Goal: Task Accomplishment & Management: Manage account settings

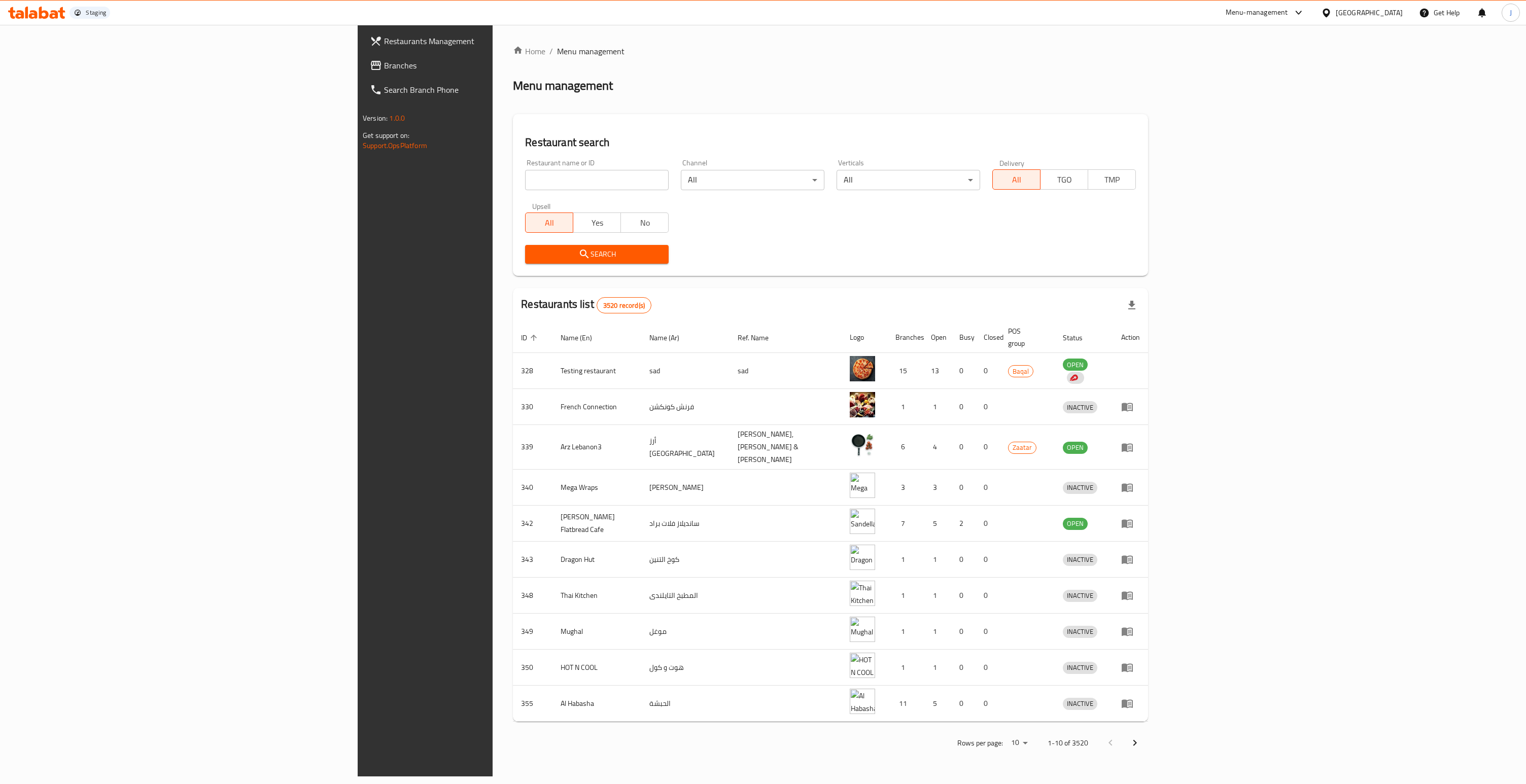
click at [384, 61] on span "Branches" at bounding box center [494, 65] width 221 height 12
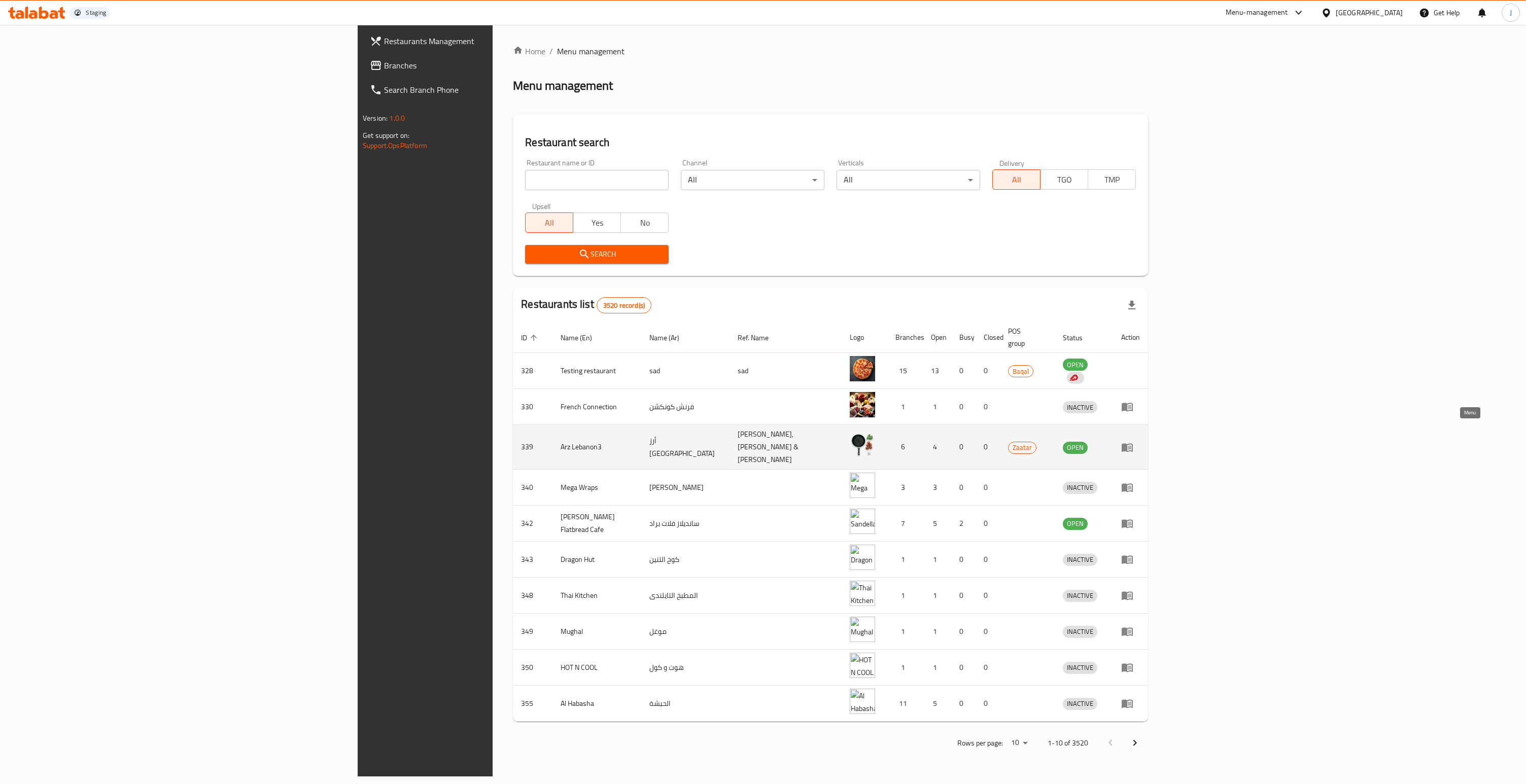
click at [1133, 443] on icon "enhanced table" at bounding box center [1127, 447] width 11 height 9
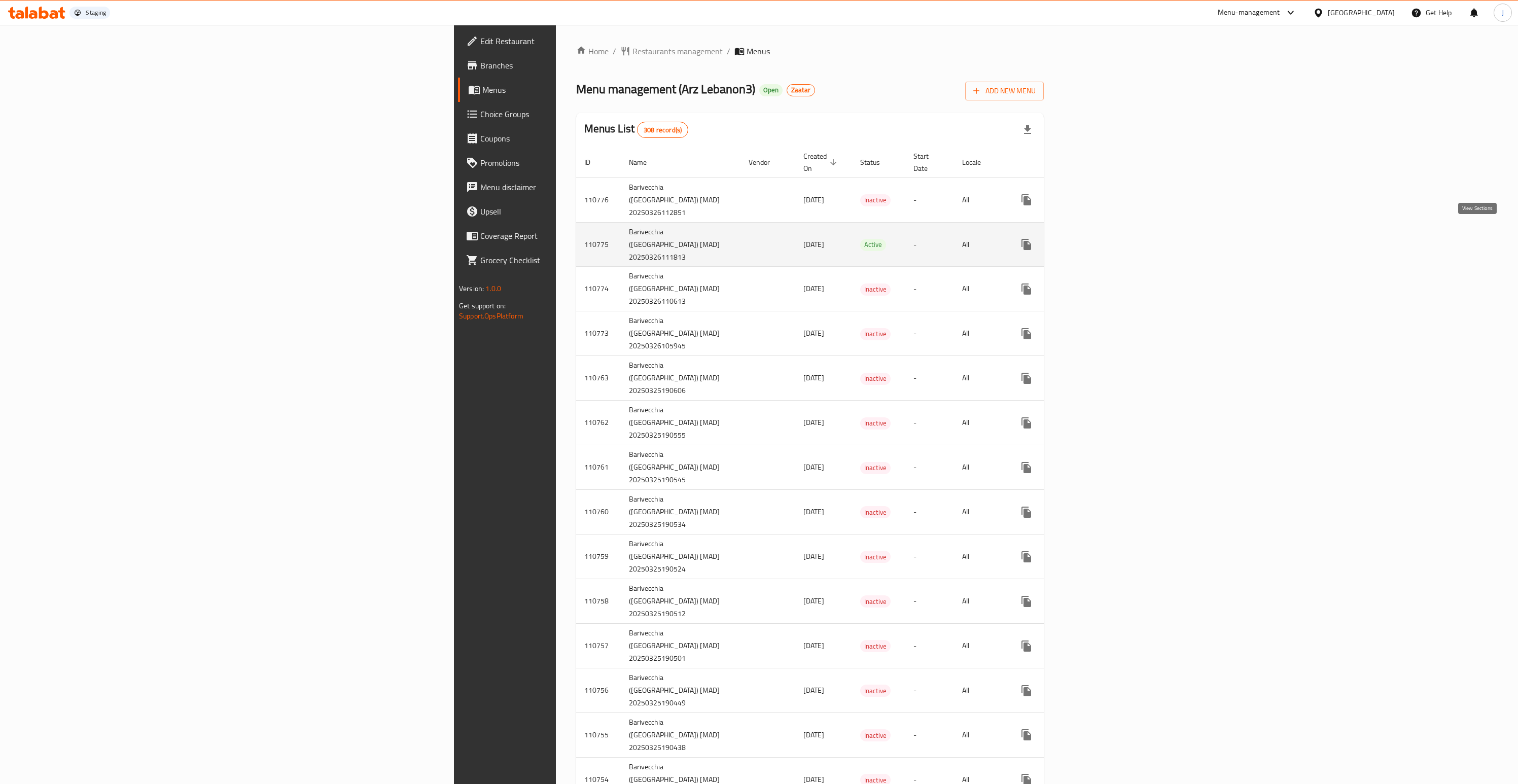
click at [1104, 240] on icon "enhanced table" at bounding box center [1099, 244] width 9 height 9
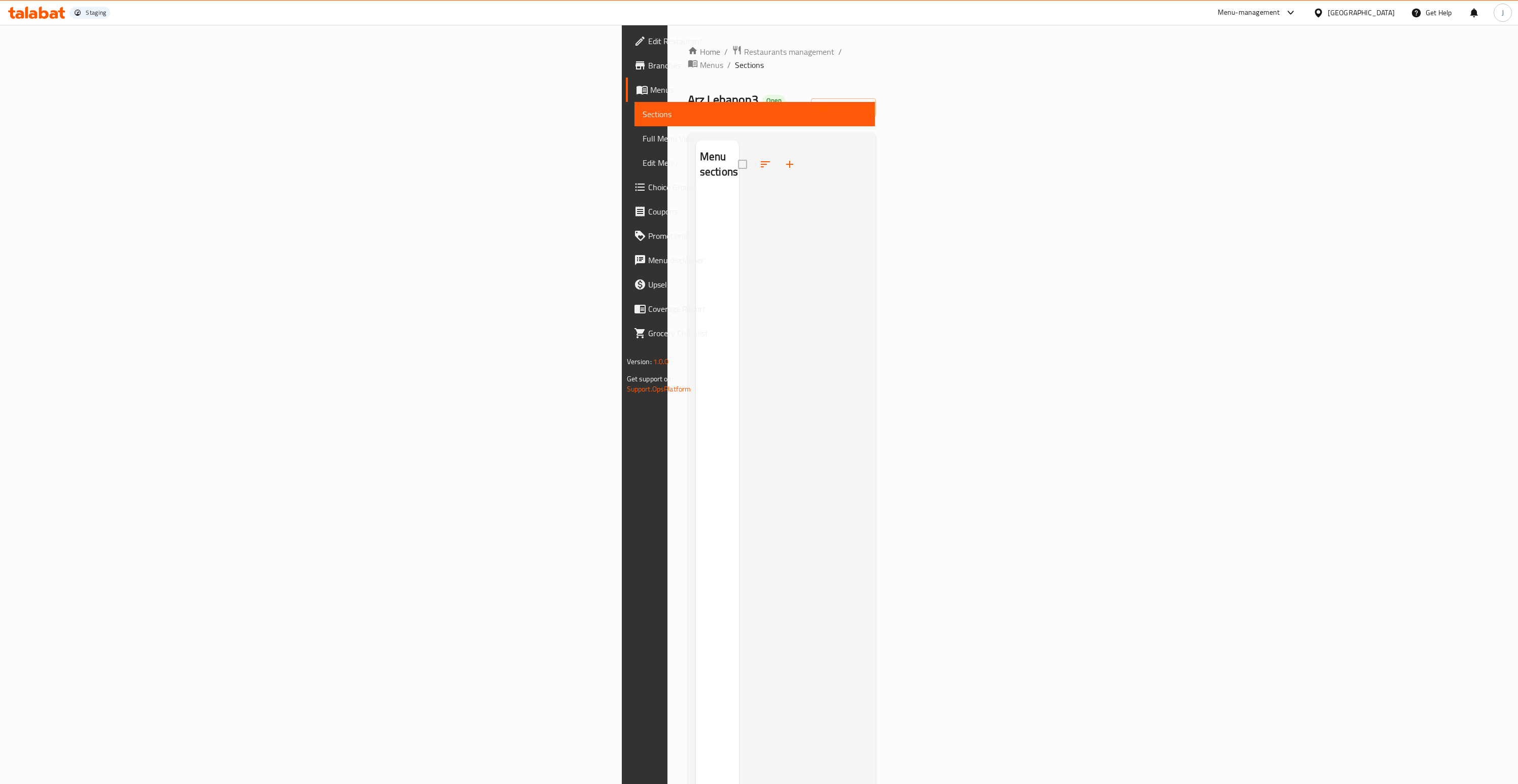
click at [1371, 8] on div "[GEOGRAPHIC_DATA]" at bounding box center [1361, 13] width 67 height 11
click at [1266, 173] on div "[GEOGRAPHIC_DATA]" at bounding box center [1285, 175] width 83 height 24
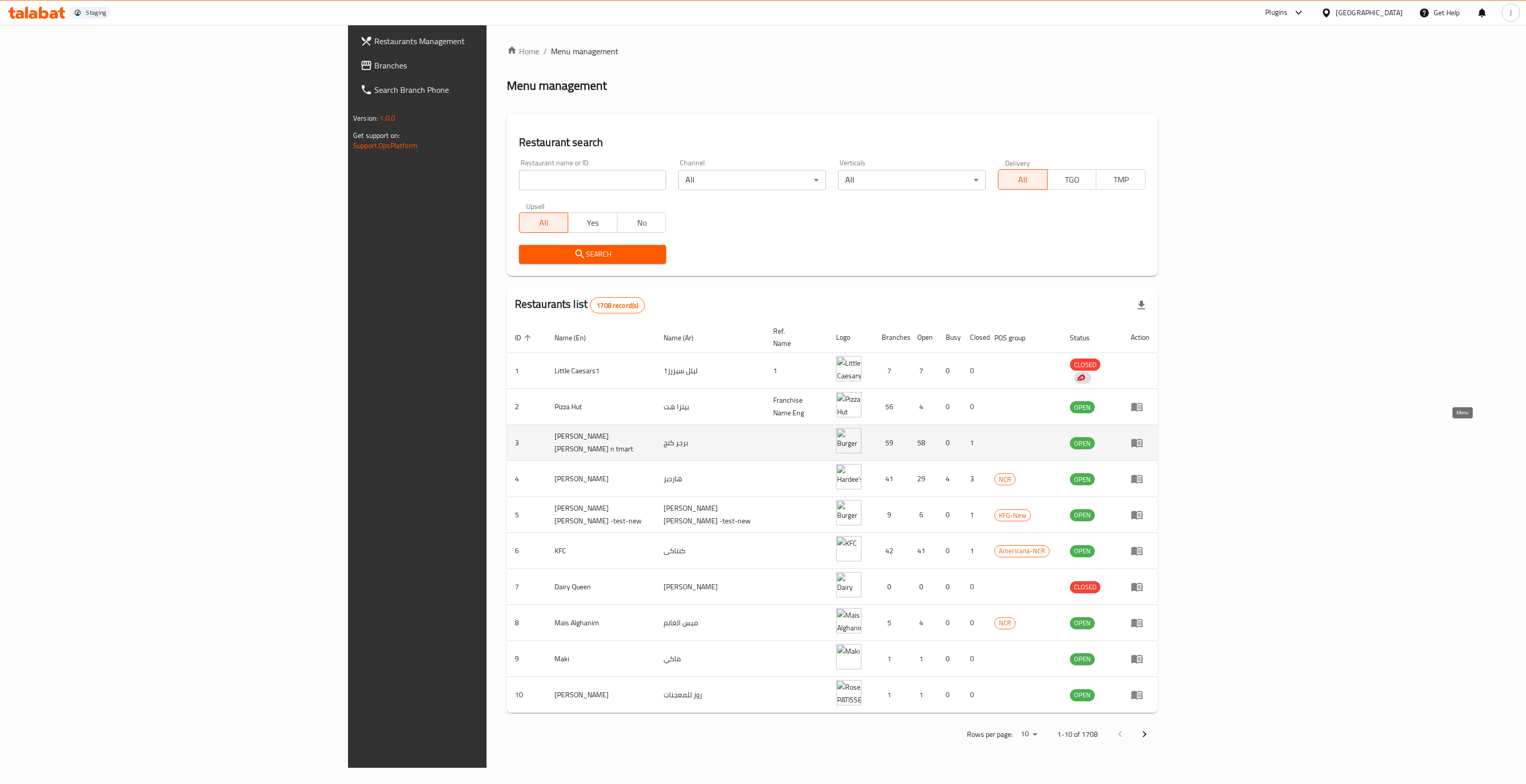
click at [1141, 441] on icon "enhanced table" at bounding box center [1139, 442] width 4 height 4
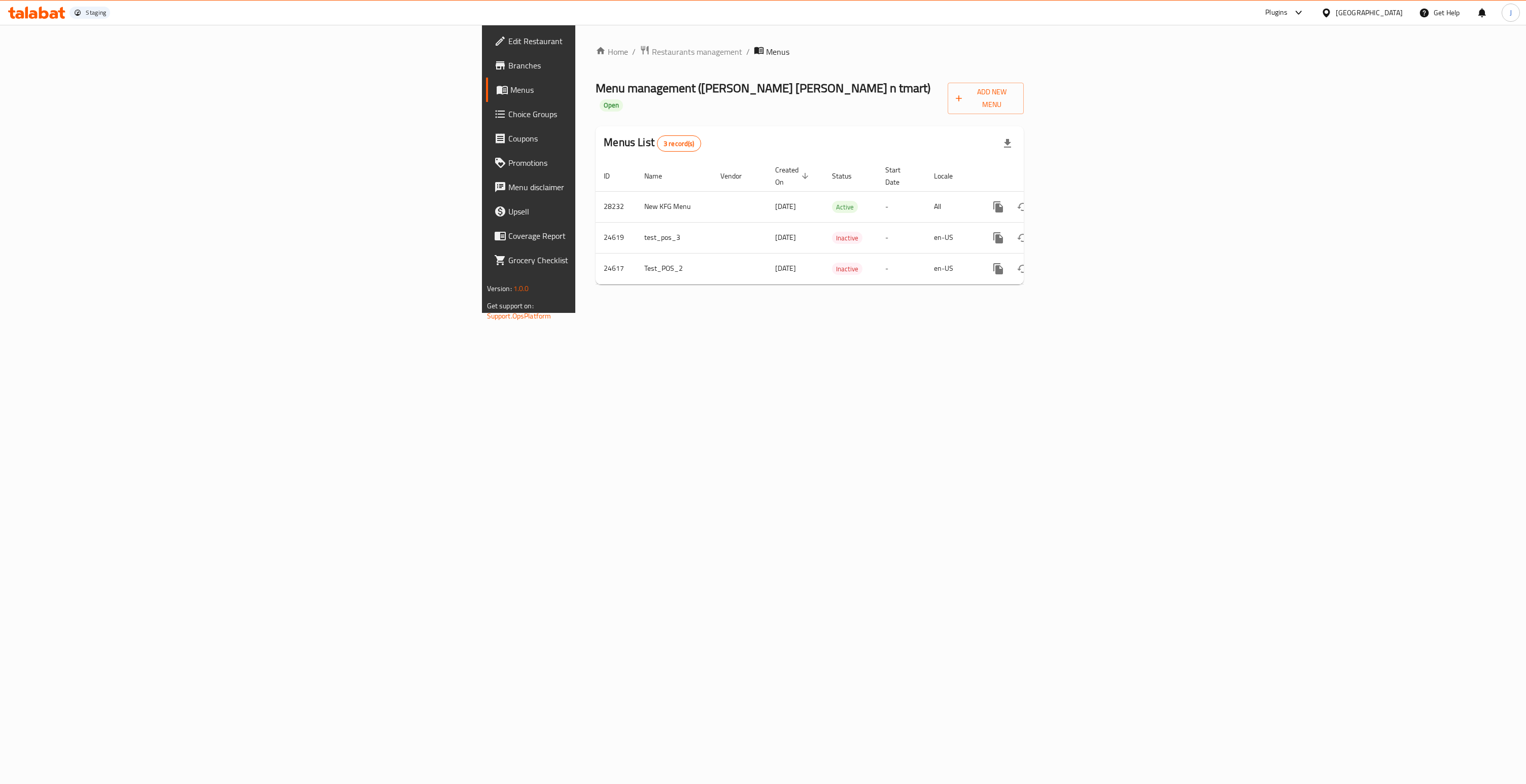
click at [1392, 13] on div "[GEOGRAPHIC_DATA]" at bounding box center [1369, 13] width 67 height 11
click at [1270, 80] on div "[GEOGRAPHIC_DATA]" at bounding box center [1293, 80] width 67 height 11
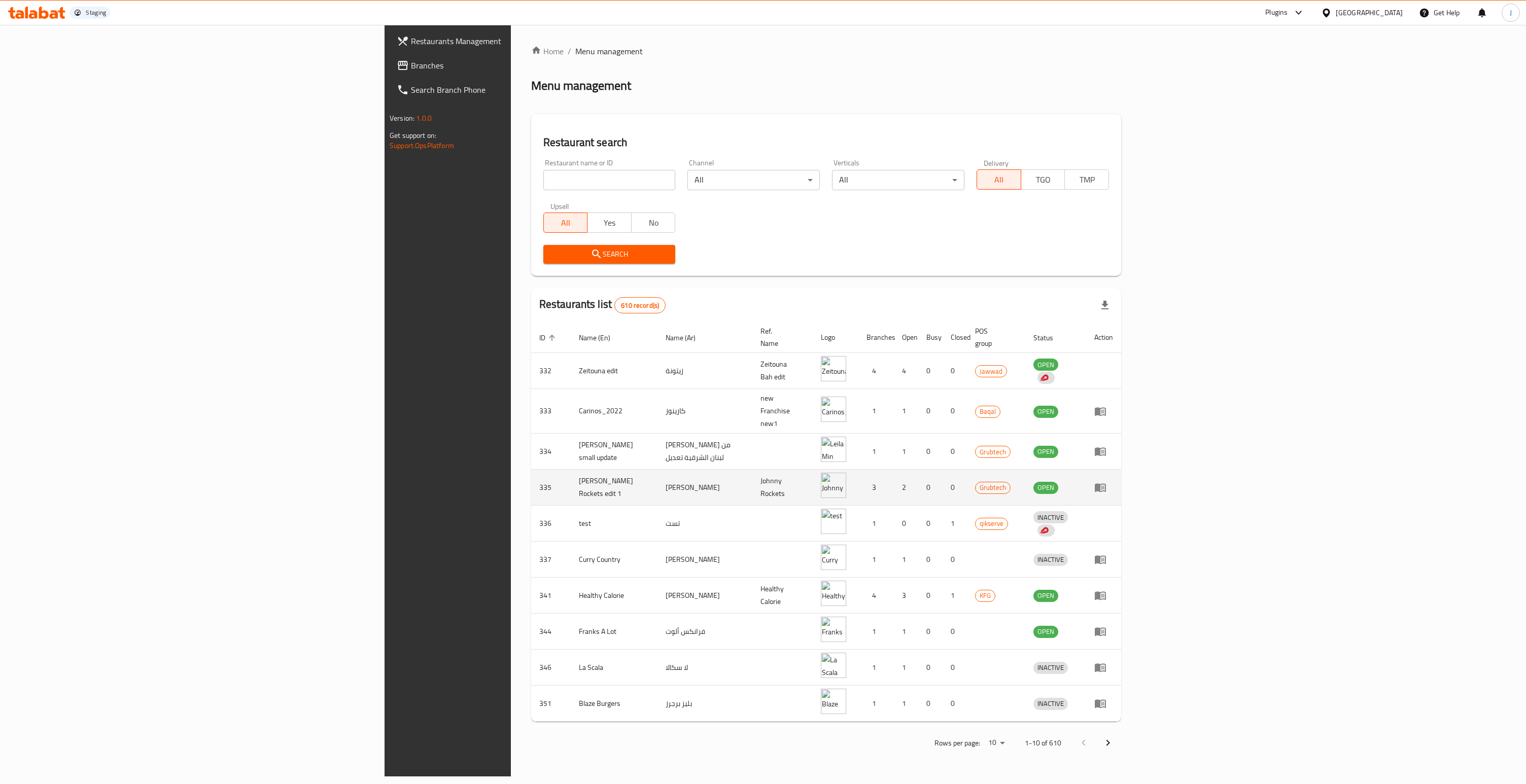
click at [1121, 473] on td "enhanced table" at bounding box center [1103, 487] width 35 height 36
click at [1106, 481] on icon "enhanced table" at bounding box center [1100, 487] width 12 height 12
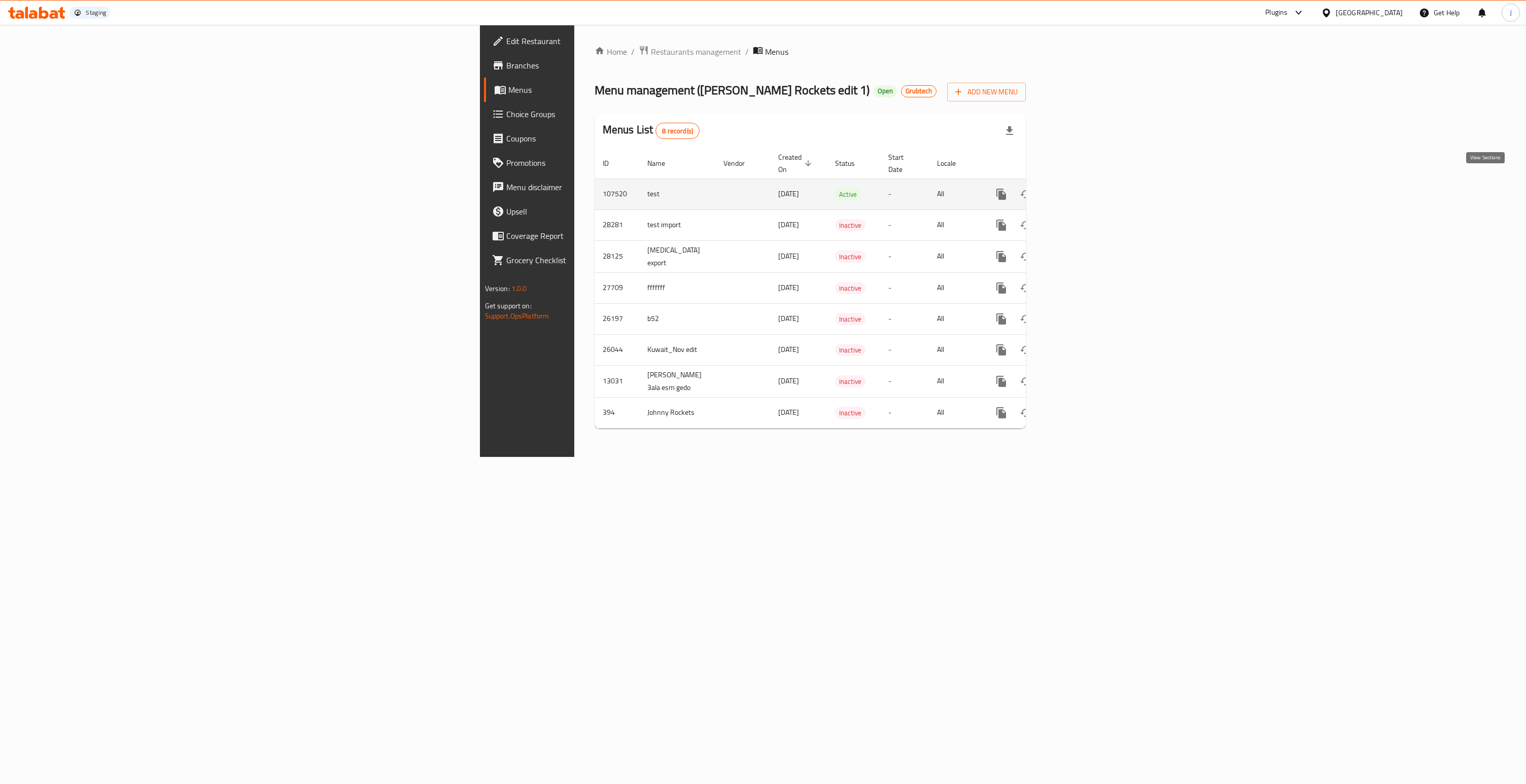
click at [1080, 188] on icon "enhanced table" at bounding box center [1075, 194] width 12 height 12
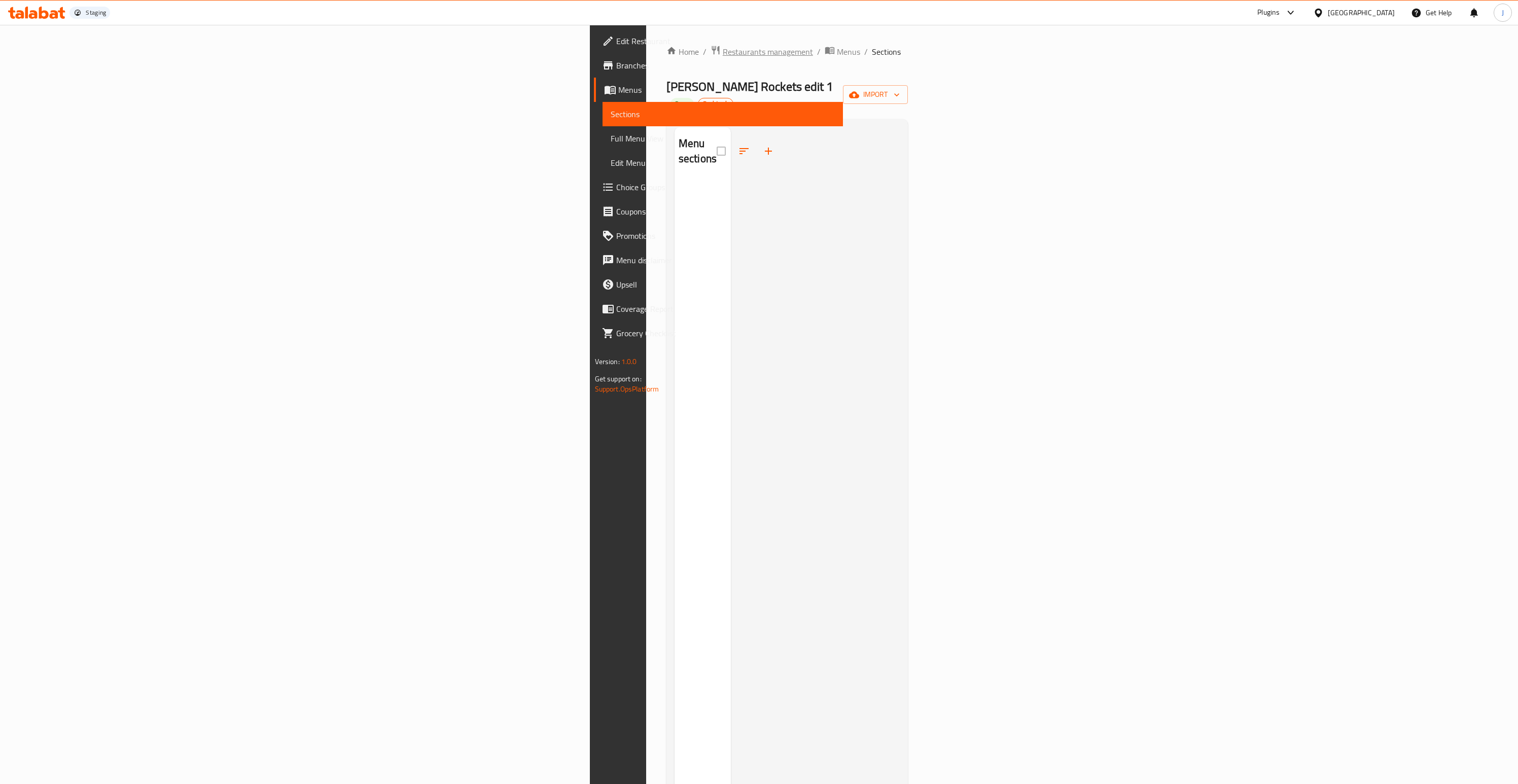
click at [723, 50] on span "Restaurants management" at bounding box center [768, 52] width 90 height 12
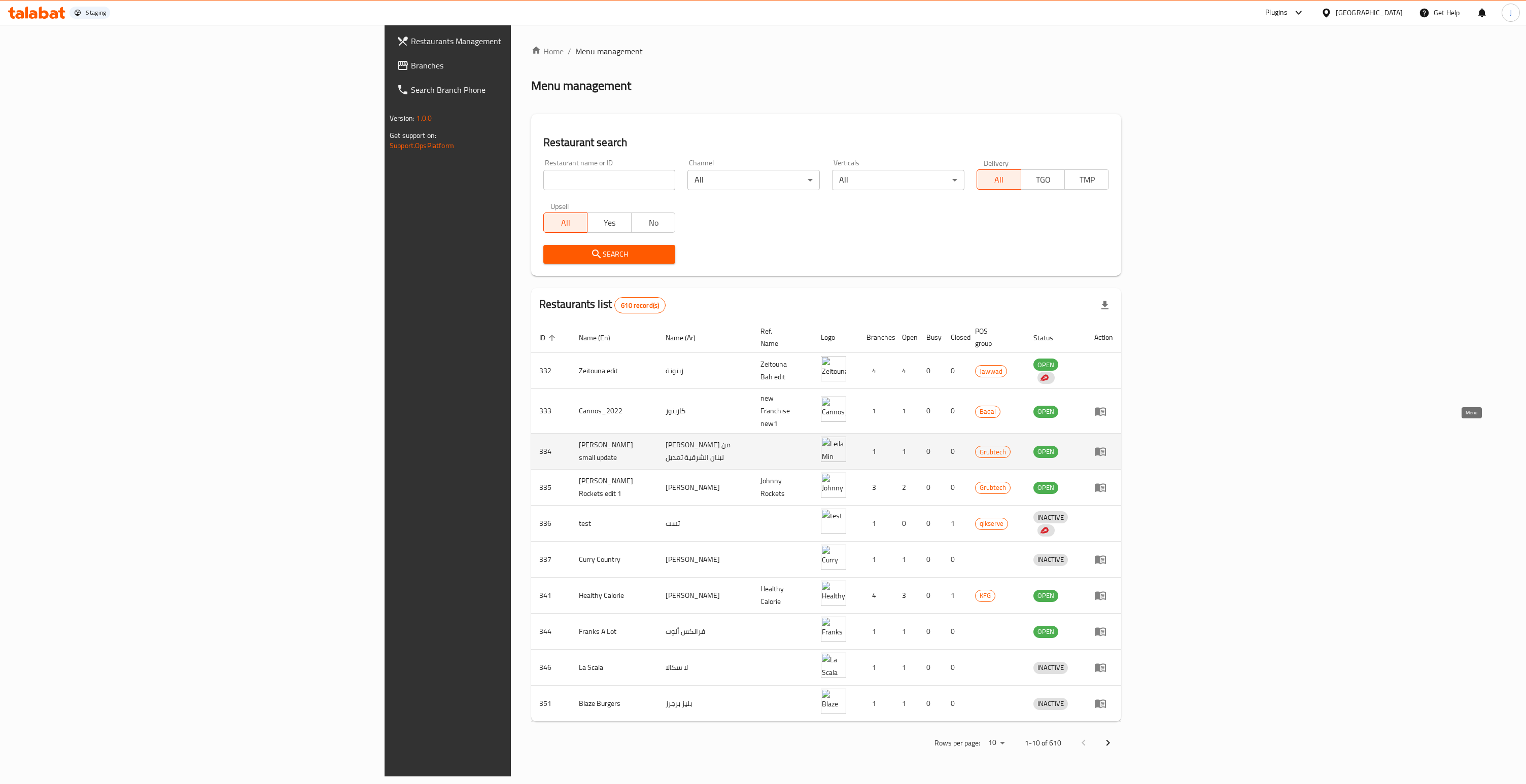
click at [1106, 447] on icon "enhanced table" at bounding box center [1100, 452] width 11 height 9
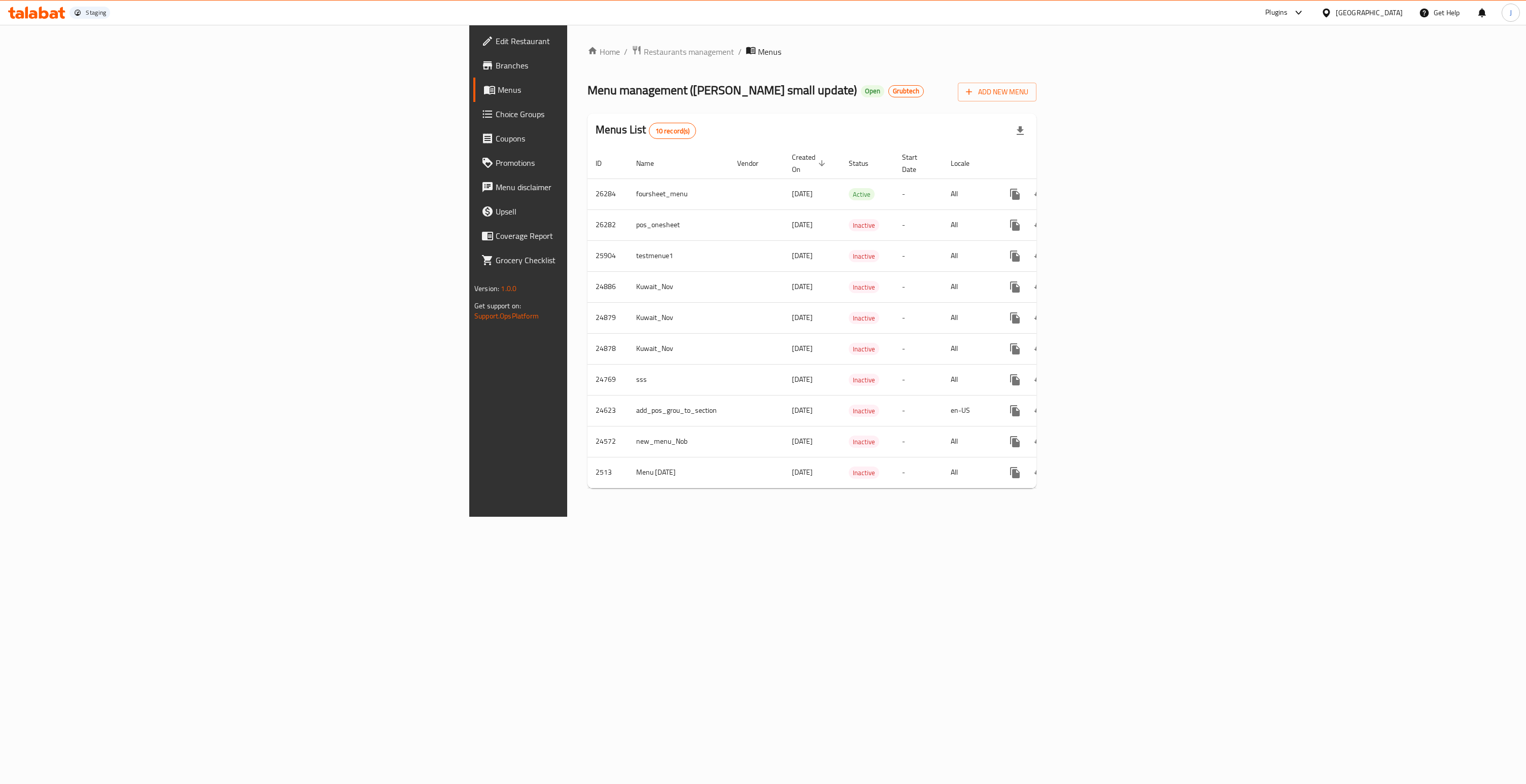
click at [497, 95] on span "Menus" at bounding box center [606, 89] width 218 height 12
click at [1095, 188] on icon "enhanced table" at bounding box center [1088, 194] width 12 height 12
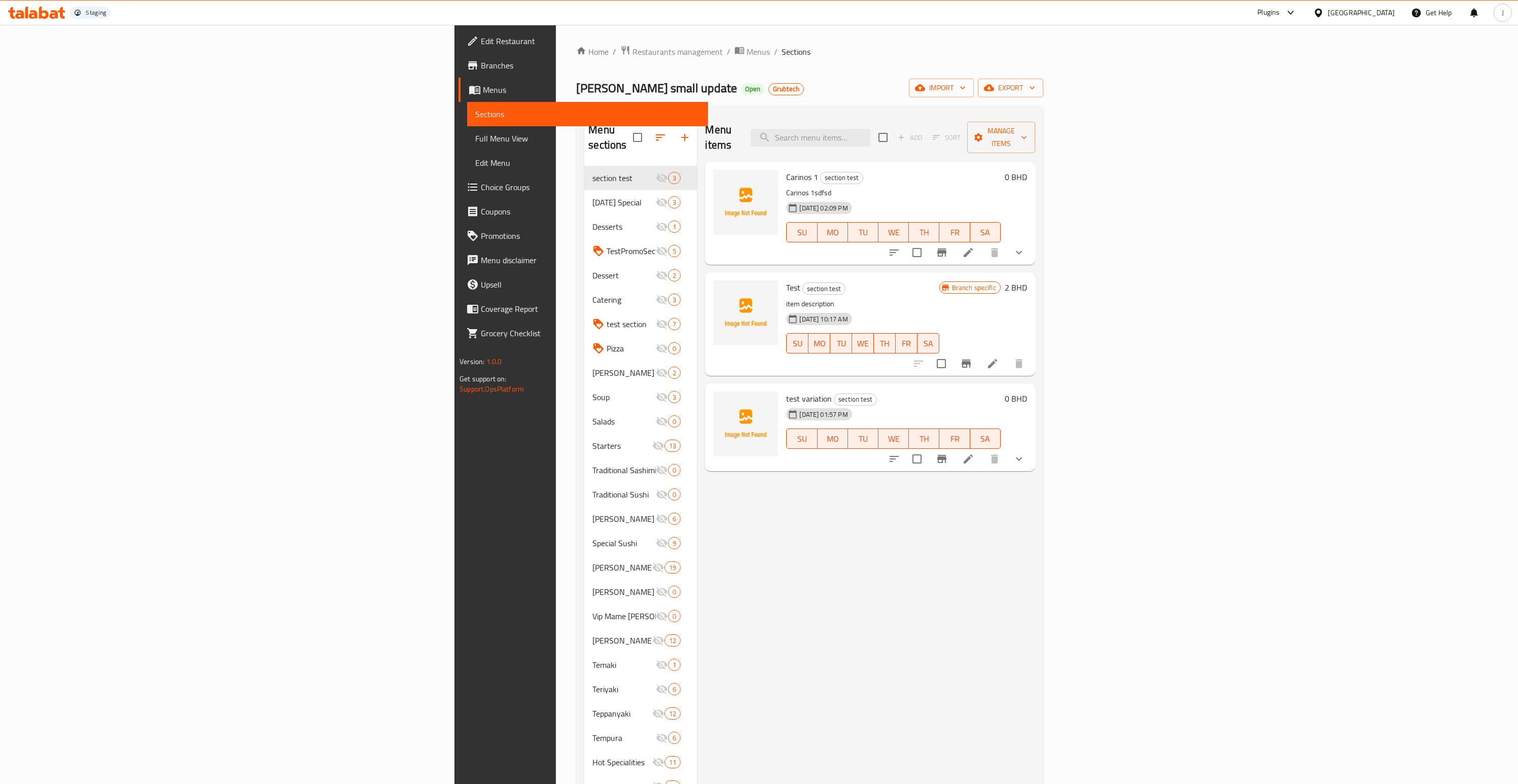
click at [982, 243] on li at bounding box center [968, 252] width 28 height 18
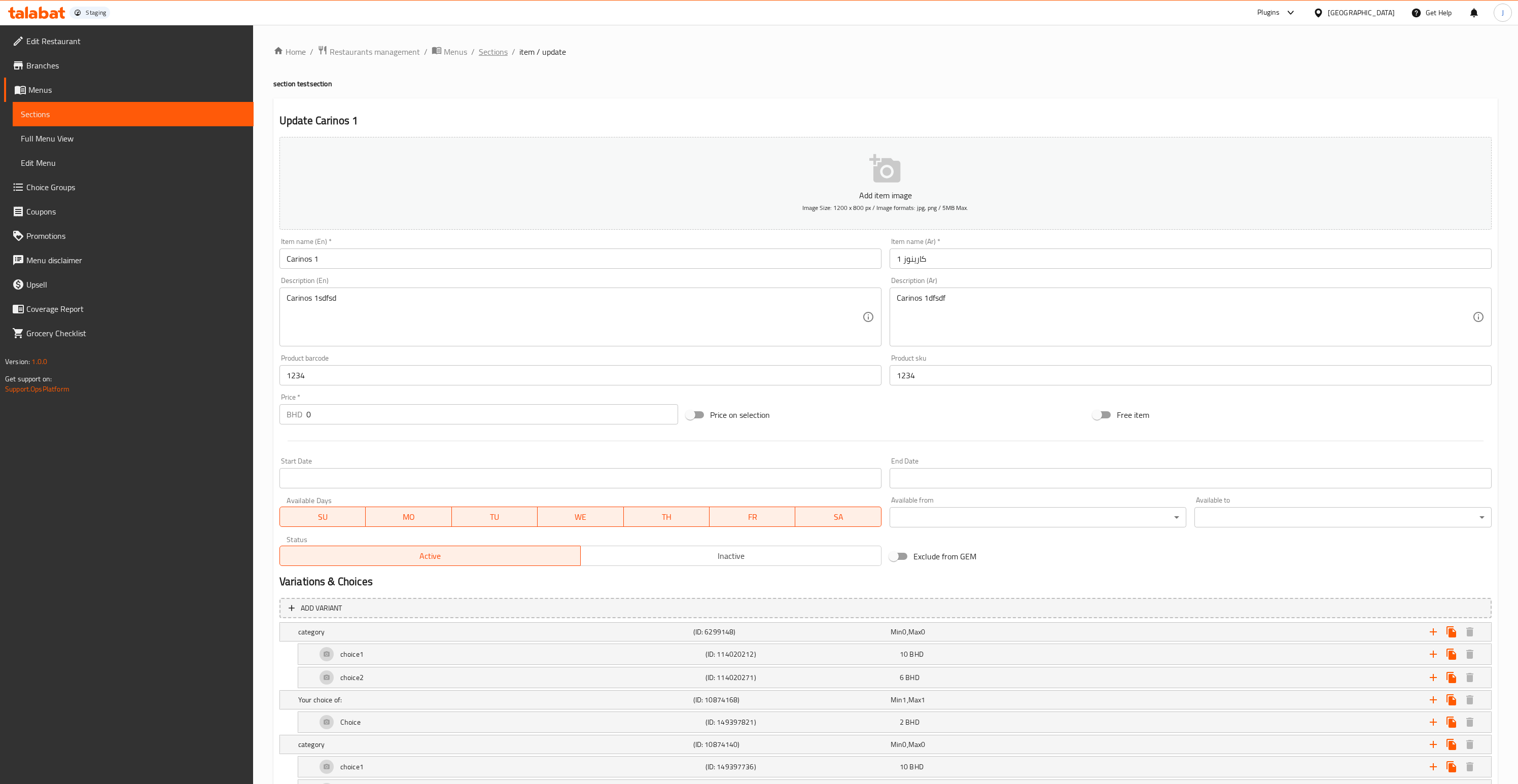
click at [490, 55] on span "Sections" at bounding box center [493, 52] width 29 height 12
